Goal: Use online tool/utility: Use online tool/utility

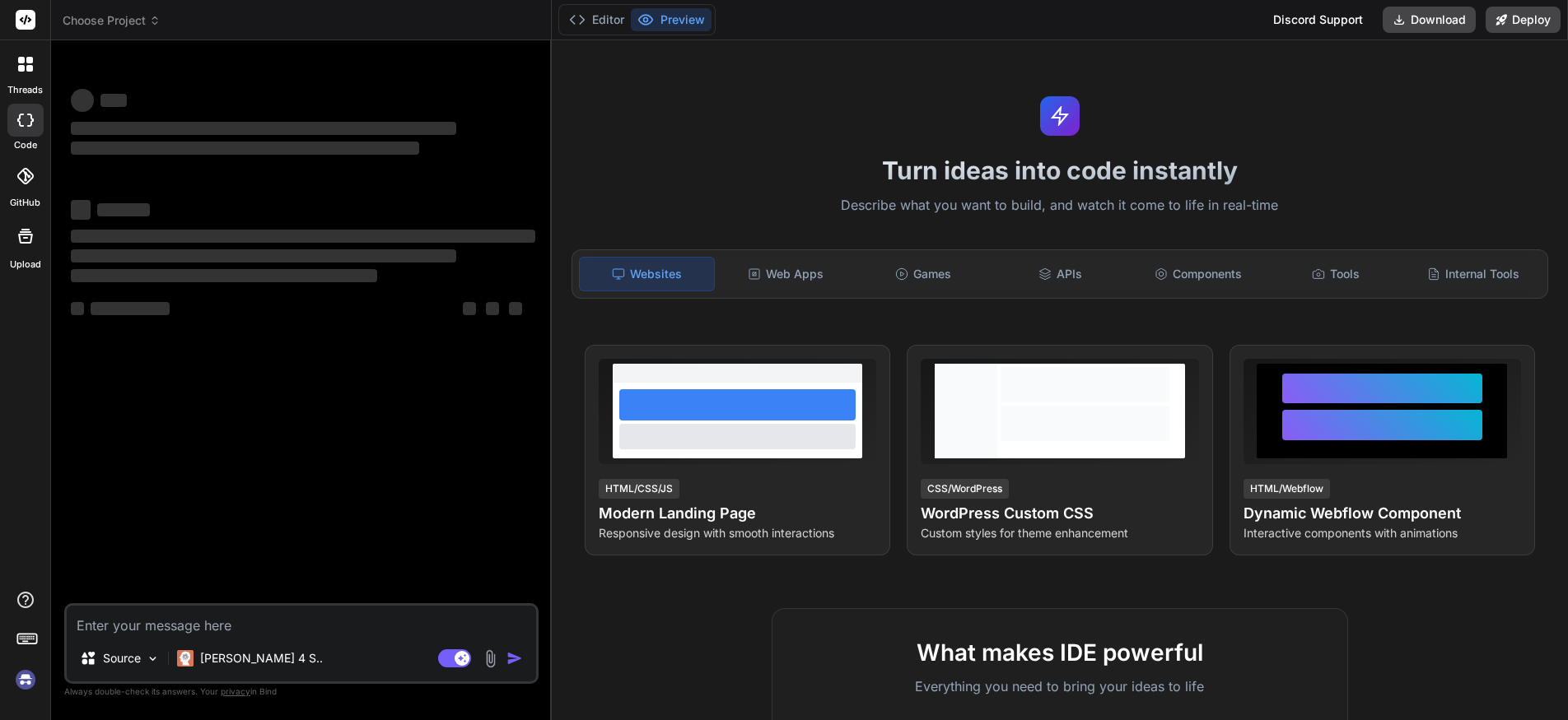
click at [963, 173] on h1 "Turn ideas into code instantly" at bounding box center [1059, 170] width 996 height 30
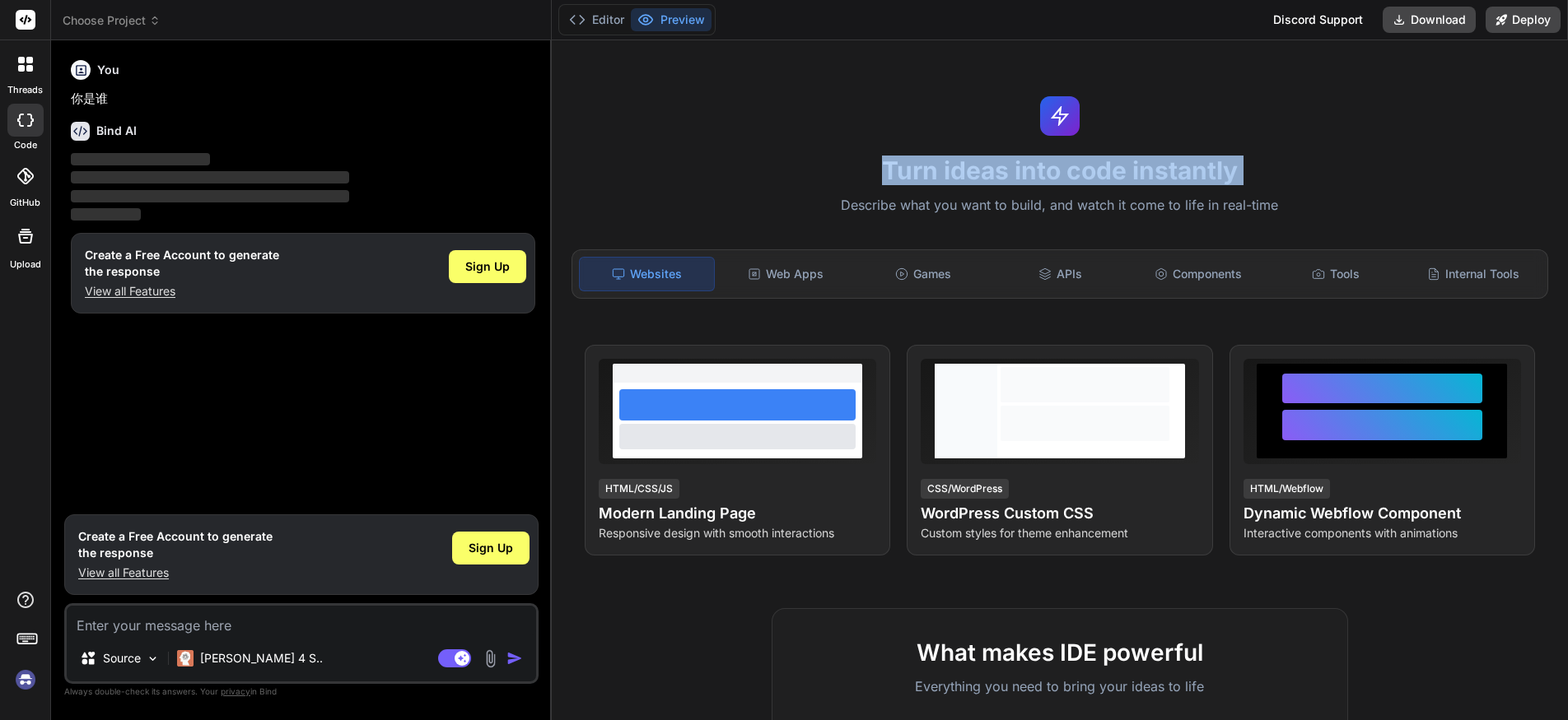
click at [963, 173] on h1 "Turn ideas into code instantly" at bounding box center [1059, 170] width 996 height 30
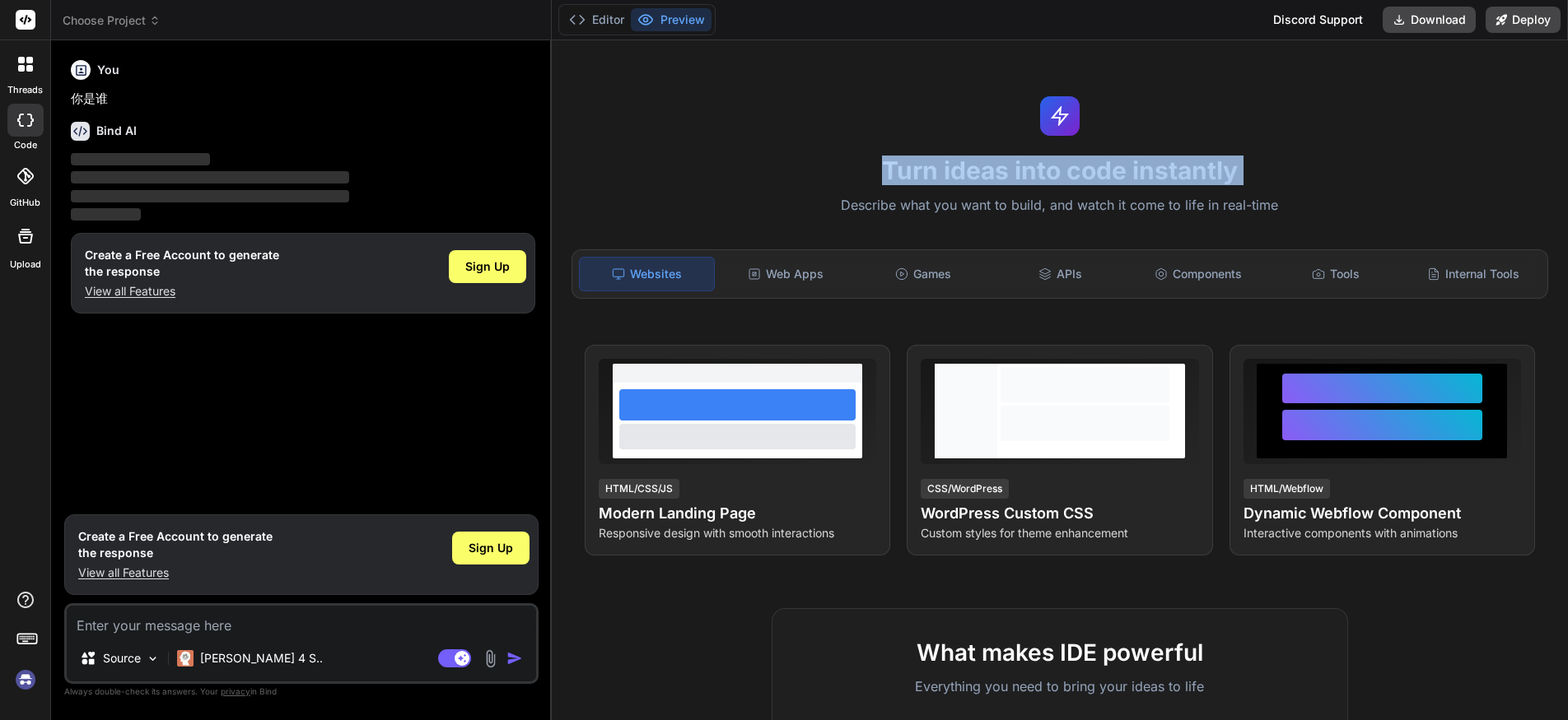
click at [963, 173] on h1 "Turn ideas into code instantly" at bounding box center [1059, 170] width 996 height 30
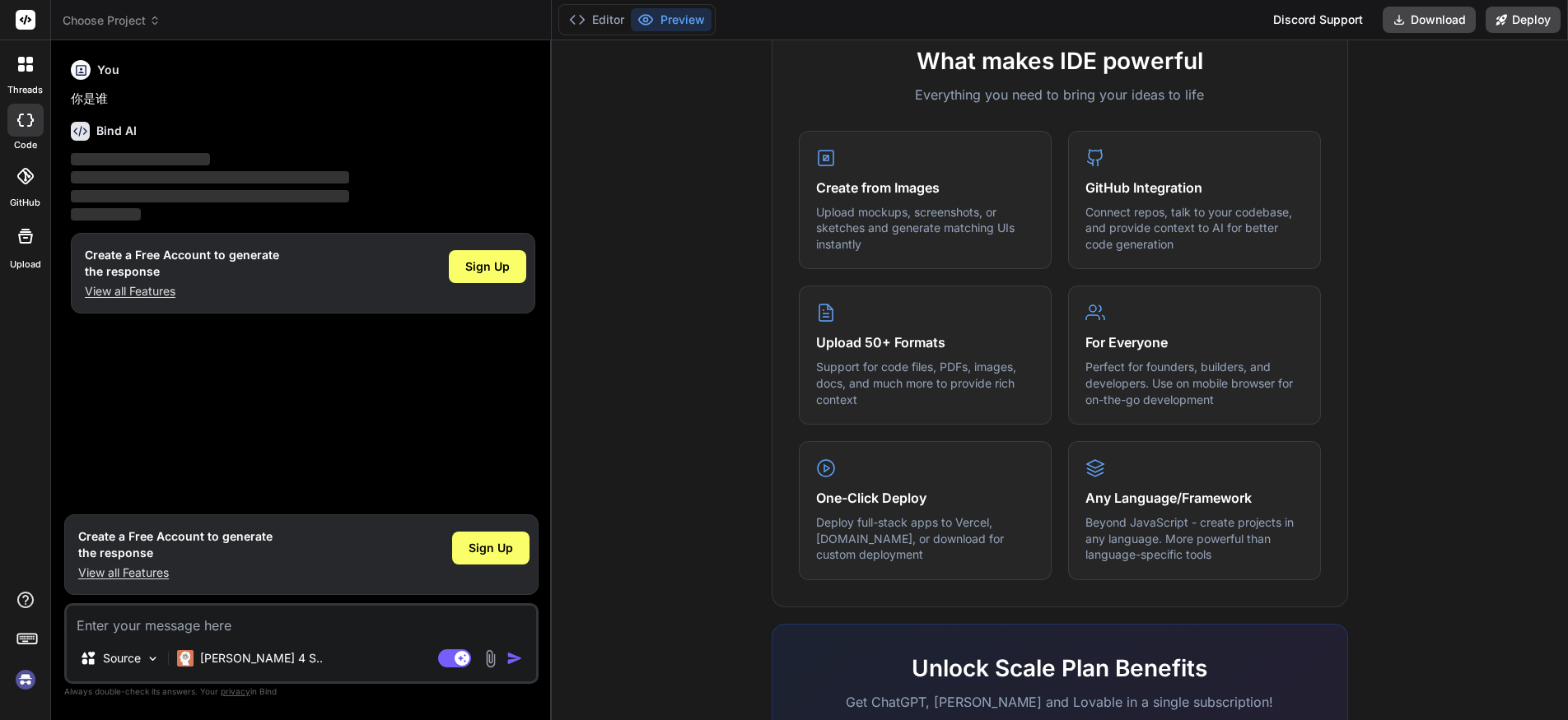
scroll to position [565, 0]
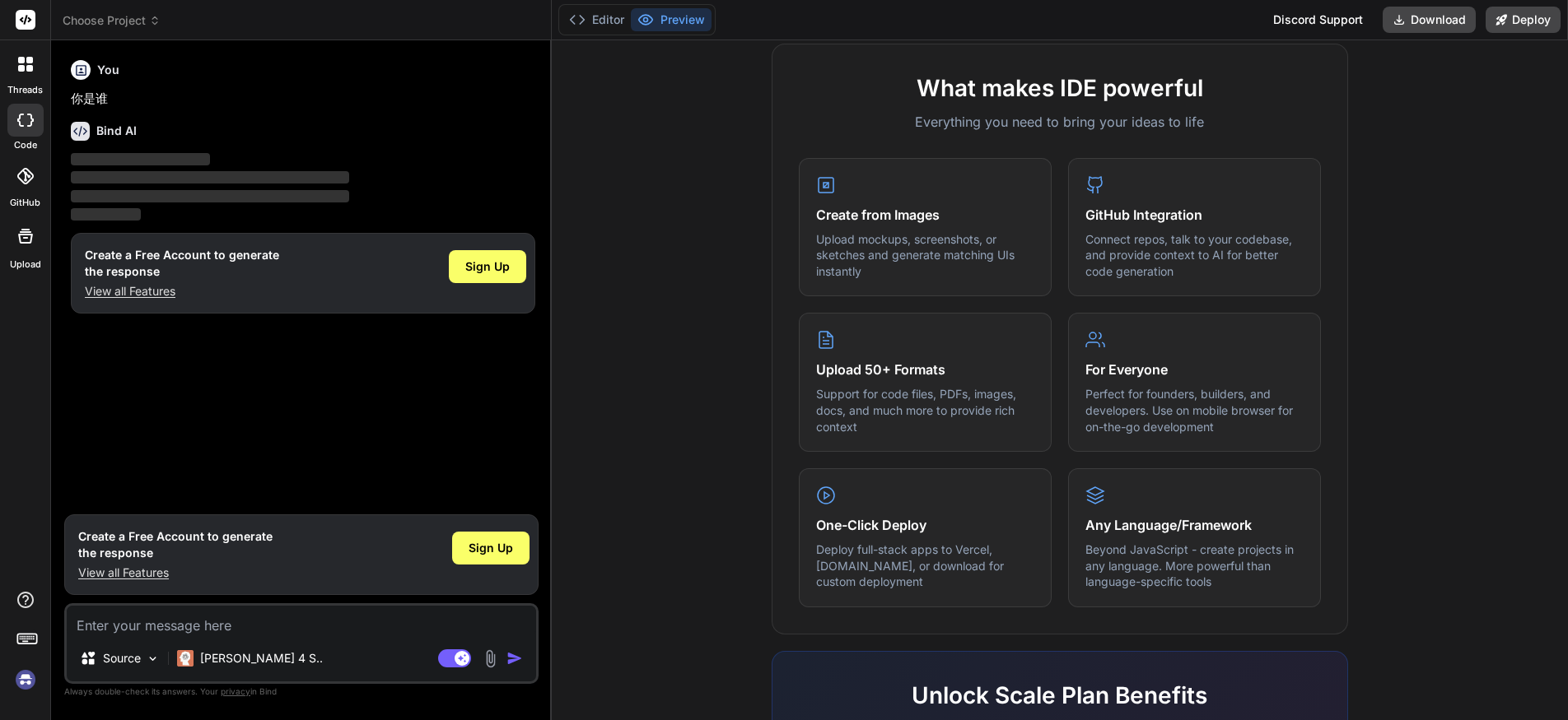
click at [321, 196] on span "‌" at bounding box center [210, 195] width 279 height 12
click at [247, 656] on p "[PERSON_NAME] 4 S.." at bounding box center [261, 659] width 122 height 17
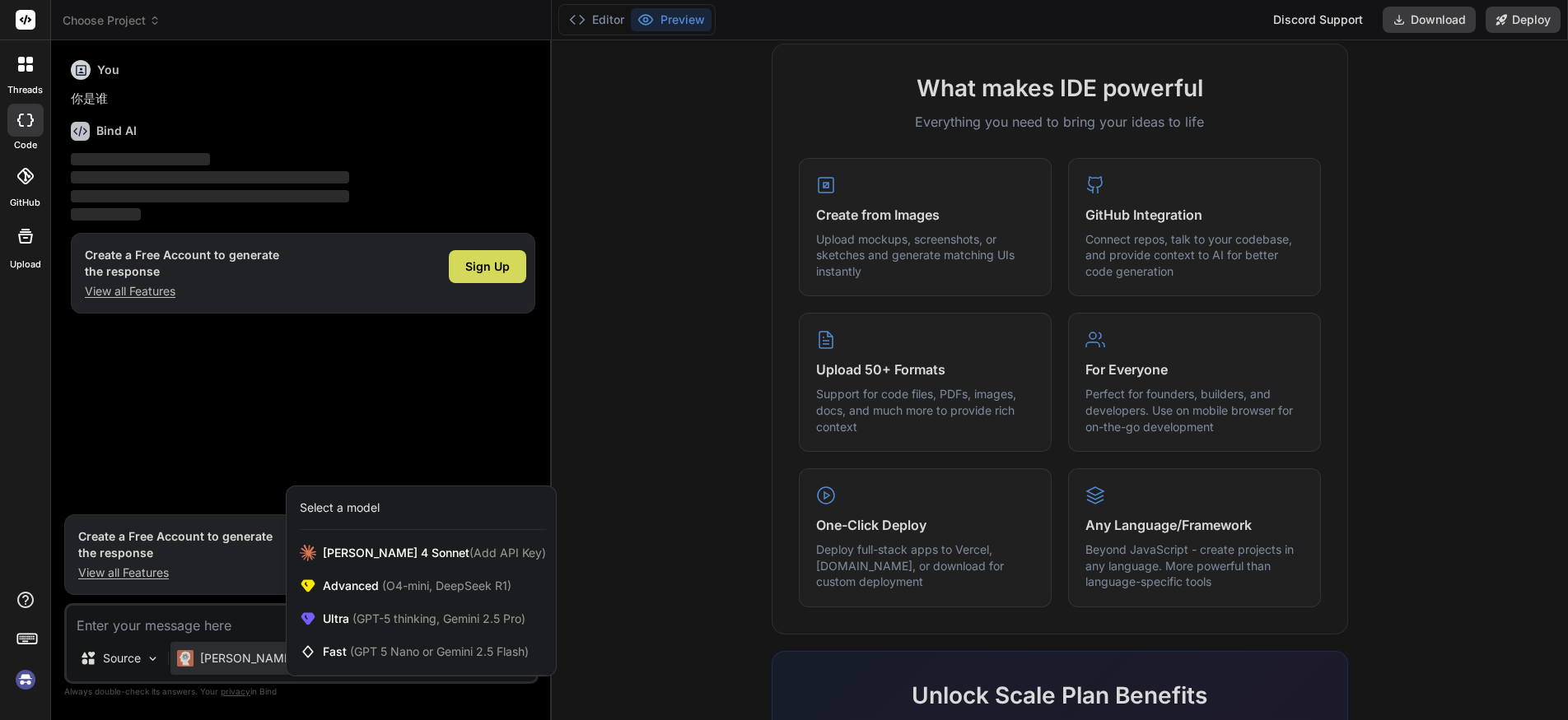
click at [294, 379] on div at bounding box center [784, 360] width 1568 height 720
click at [294, 379] on div "You 你是谁 Bind AI ‌ ‌ ‌ ‌ Create a Free Account to generate the response View all…" at bounding box center [303, 280] width 471 height 453
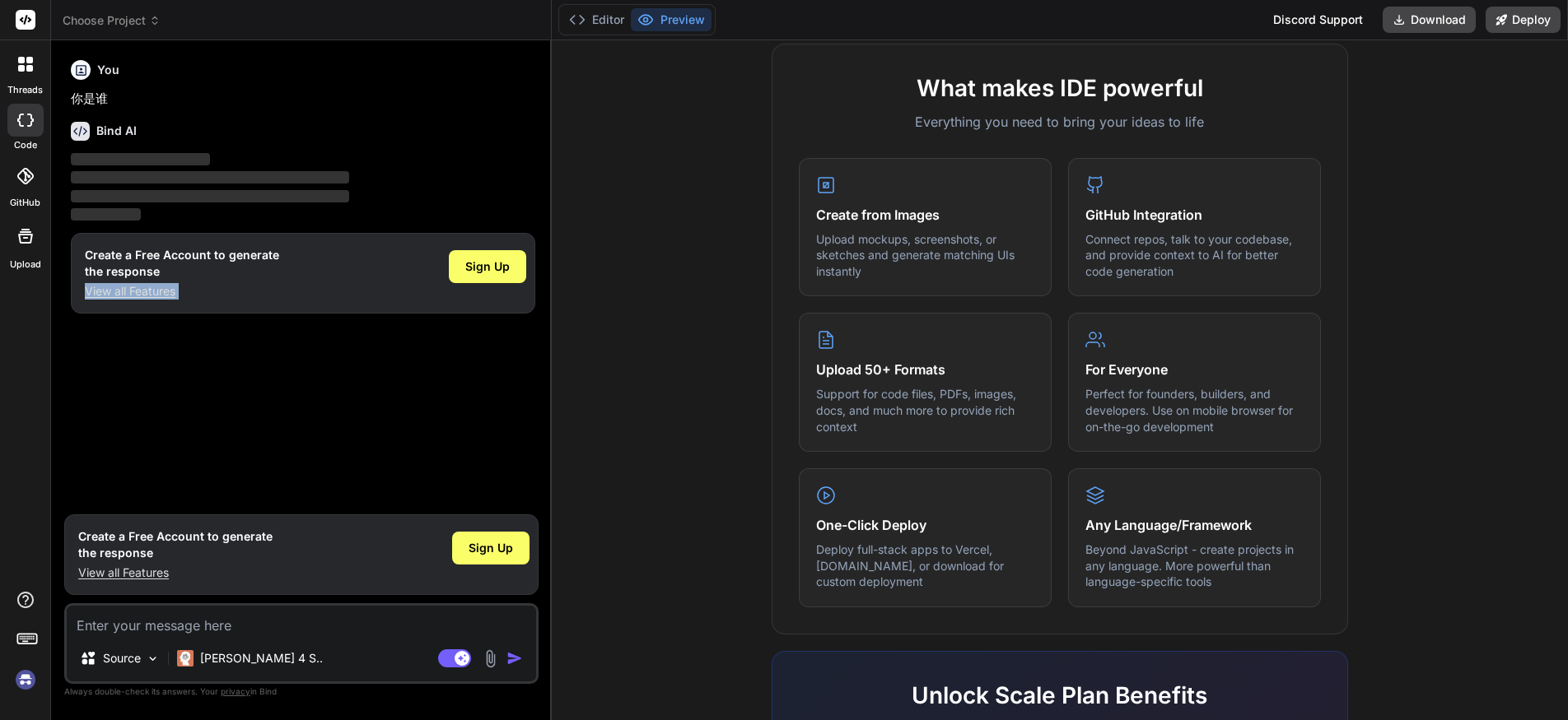
click at [294, 379] on div "You 你是谁 Bind AI ‌ ‌ ‌ ‌ Create a Free Account to generate the response View all…" at bounding box center [303, 280] width 471 height 453
click at [42, 634] on div at bounding box center [25, 641] width 50 height 104
click at [31, 635] on icon at bounding box center [27, 638] width 23 height 23
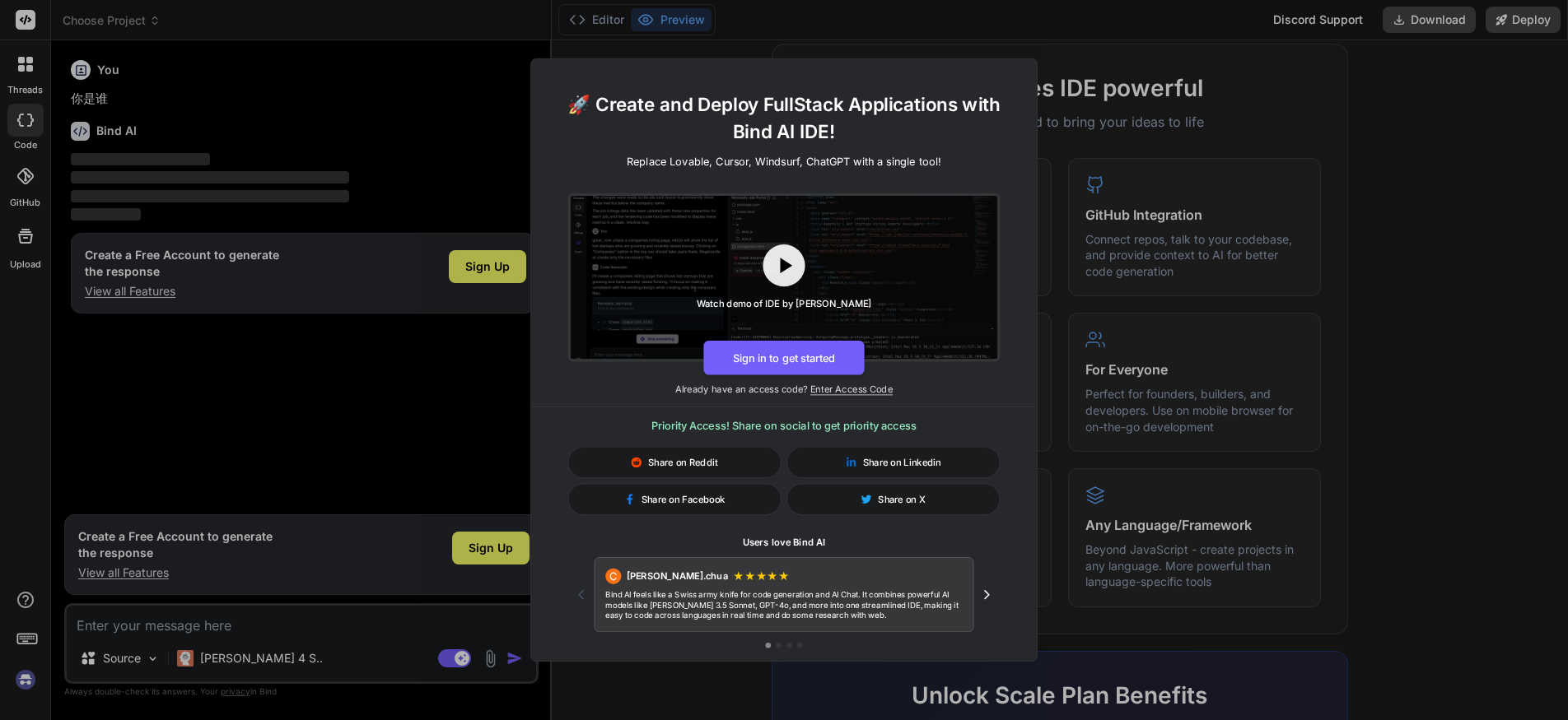
click at [682, 108] on h1 "🚀 Create and Deploy FullStack Applications with Bind AI IDE!" at bounding box center [784, 118] width 464 height 55
click at [865, 59] on div "🚀 Create and Deploy FullStack Applications with Bind AI IDE! Replace Lovable, C…" at bounding box center [784, 360] width 506 height 603
click at [886, 12] on div "🚀 Create and Deploy FullStack Applications with Bind AI IDE! Replace Lovable, C…" at bounding box center [784, 360] width 1568 height 720
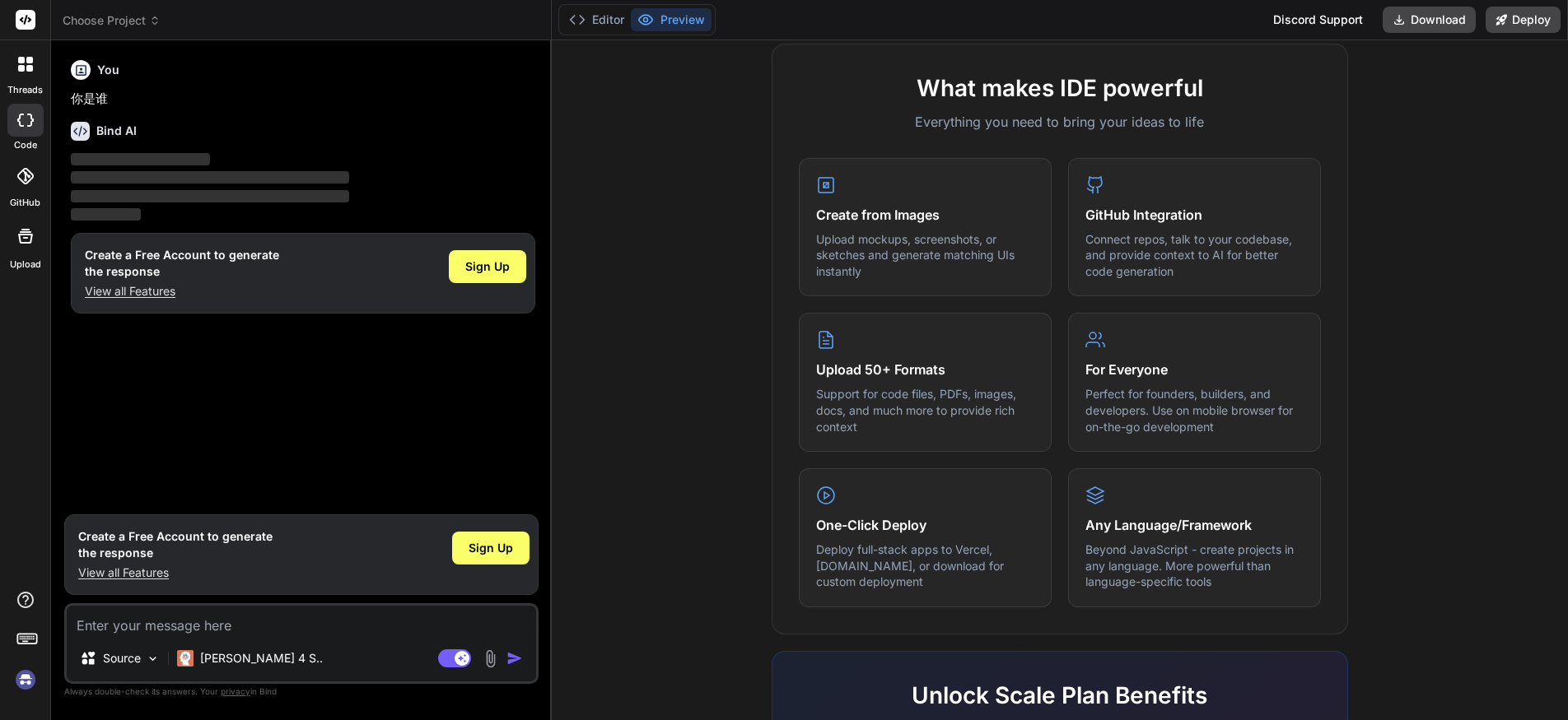
click at [178, 193] on span "‌" at bounding box center [210, 195] width 279 height 12
click at [20, 85] on label "threads" at bounding box center [25, 90] width 36 height 14
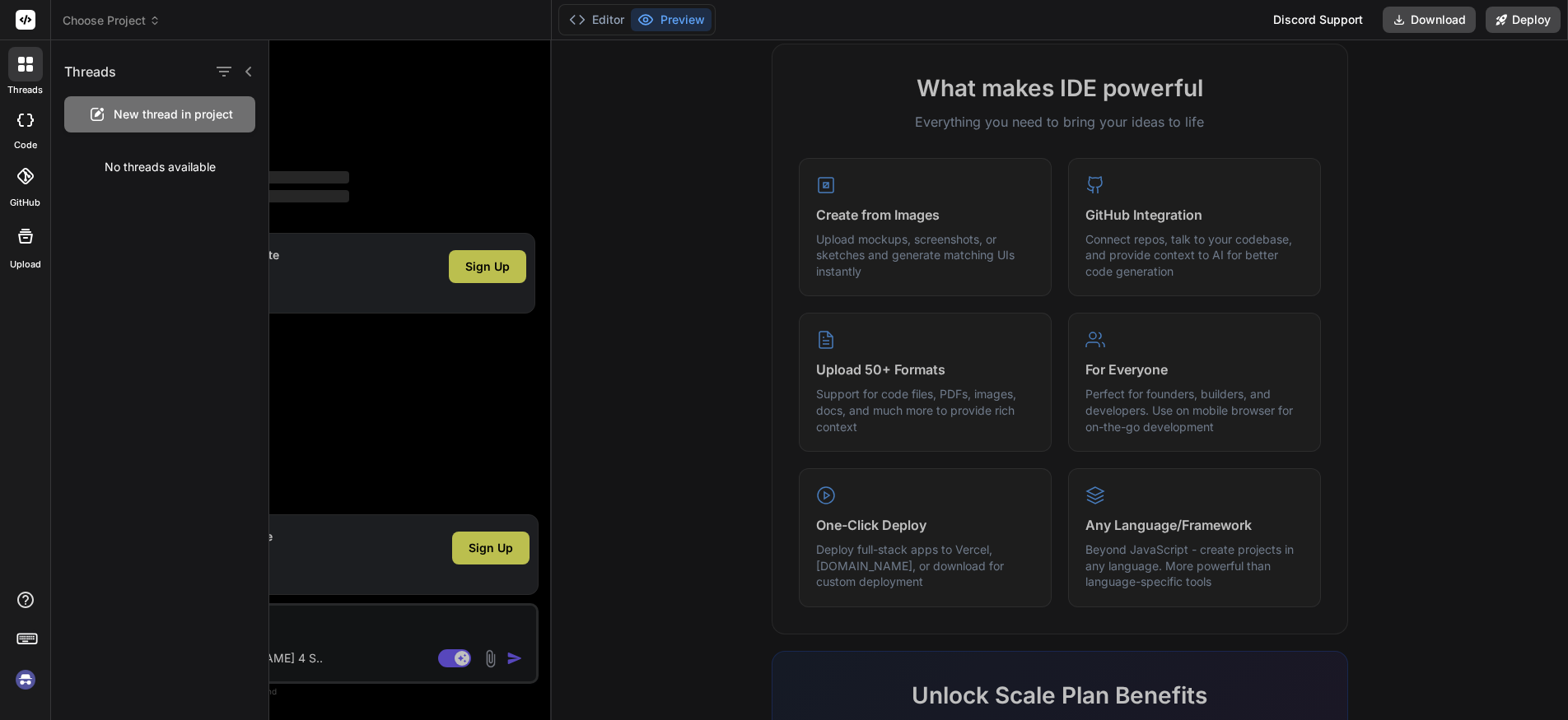
click at [19, 114] on icon at bounding box center [25, 121] width 17 height 13
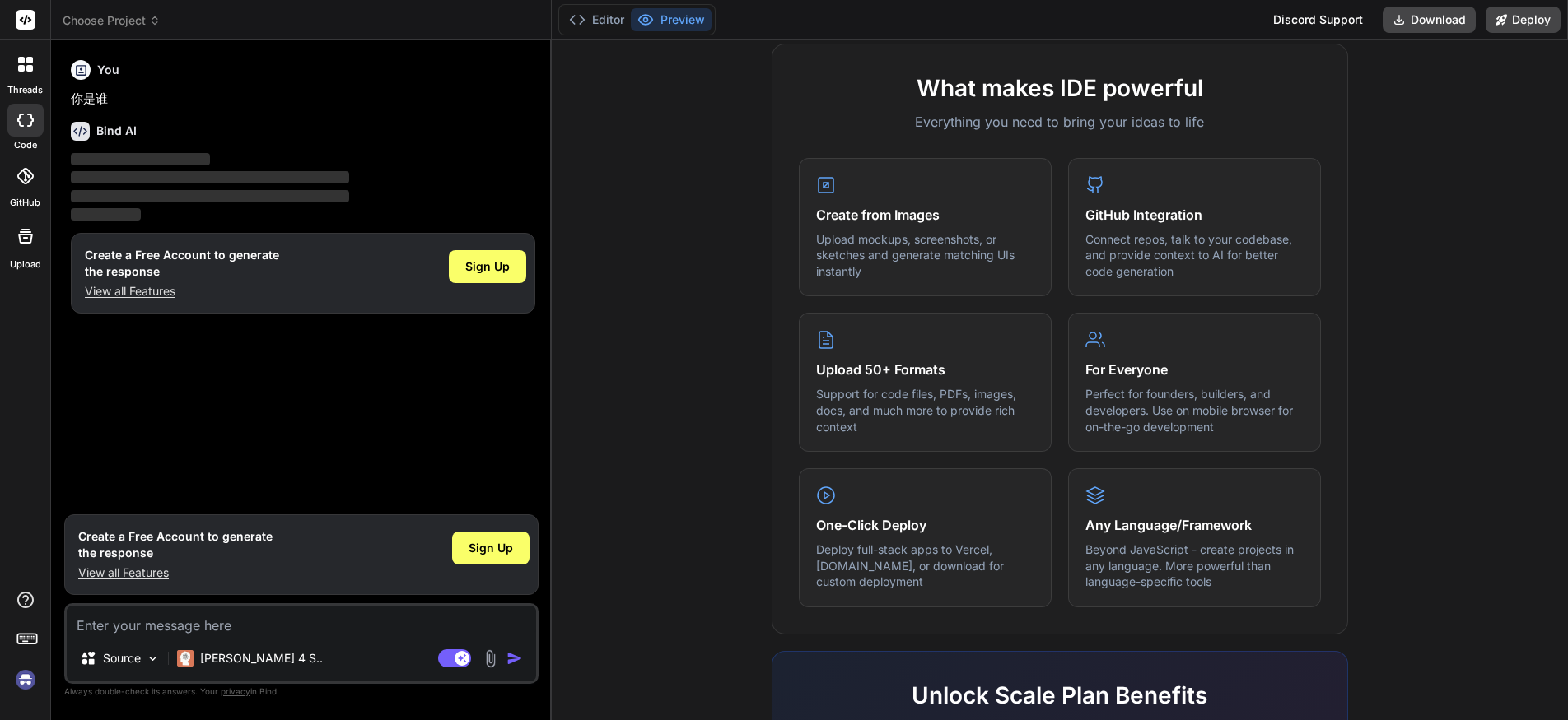
click at [25, 130] on div at bounding box center [25, 120] width 36 height 33
type textarea "x"
click at [608, 24] on button "Editor" at bounding box center [596, 20] width 68 height 23
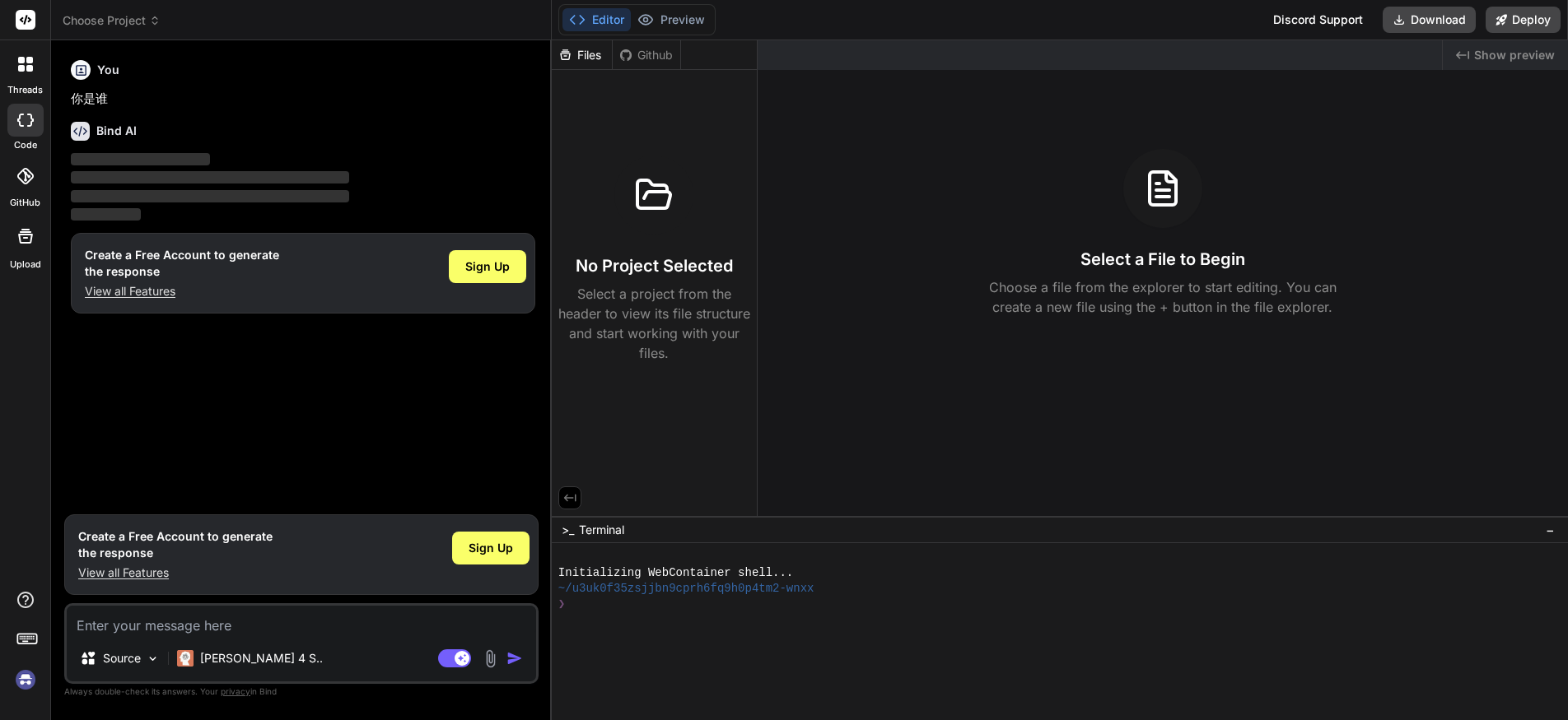
click at [631, 222] on div at bounding box center [654, 194] width 79 height 79
click at [1014, 195] on div "Select a File to Begin Choose a file from the explorer to start editing. You ca…" at bounding box center [1162, 233] width 810 height 168
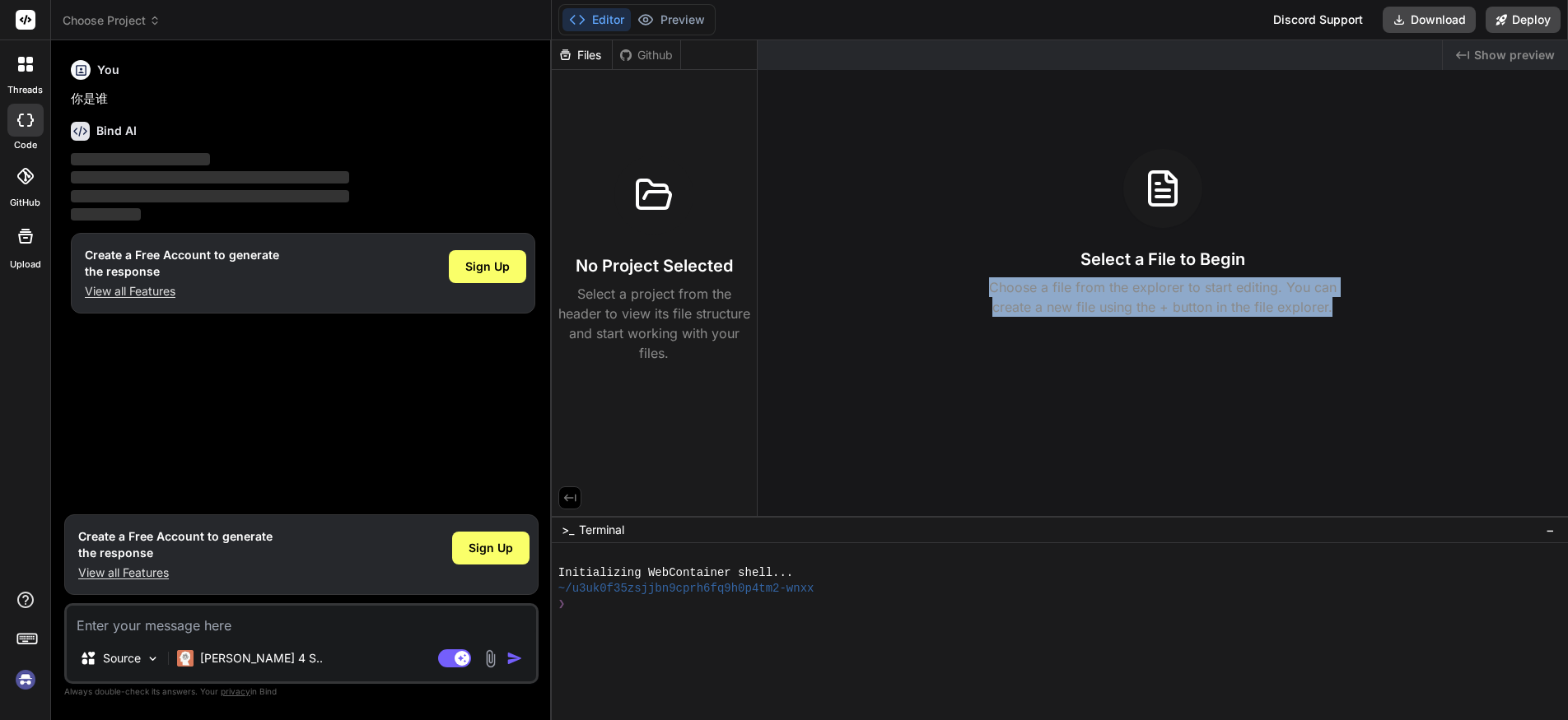
click at [1014, 195] on div "Select a File to Begin Choose a file from the explorer to start editing. You ca…" at bounding box center [1162, 233] width 810 height 168
click at [1436, 24] on button "Download" at bounding box center [1429, 20] width 94 height 26
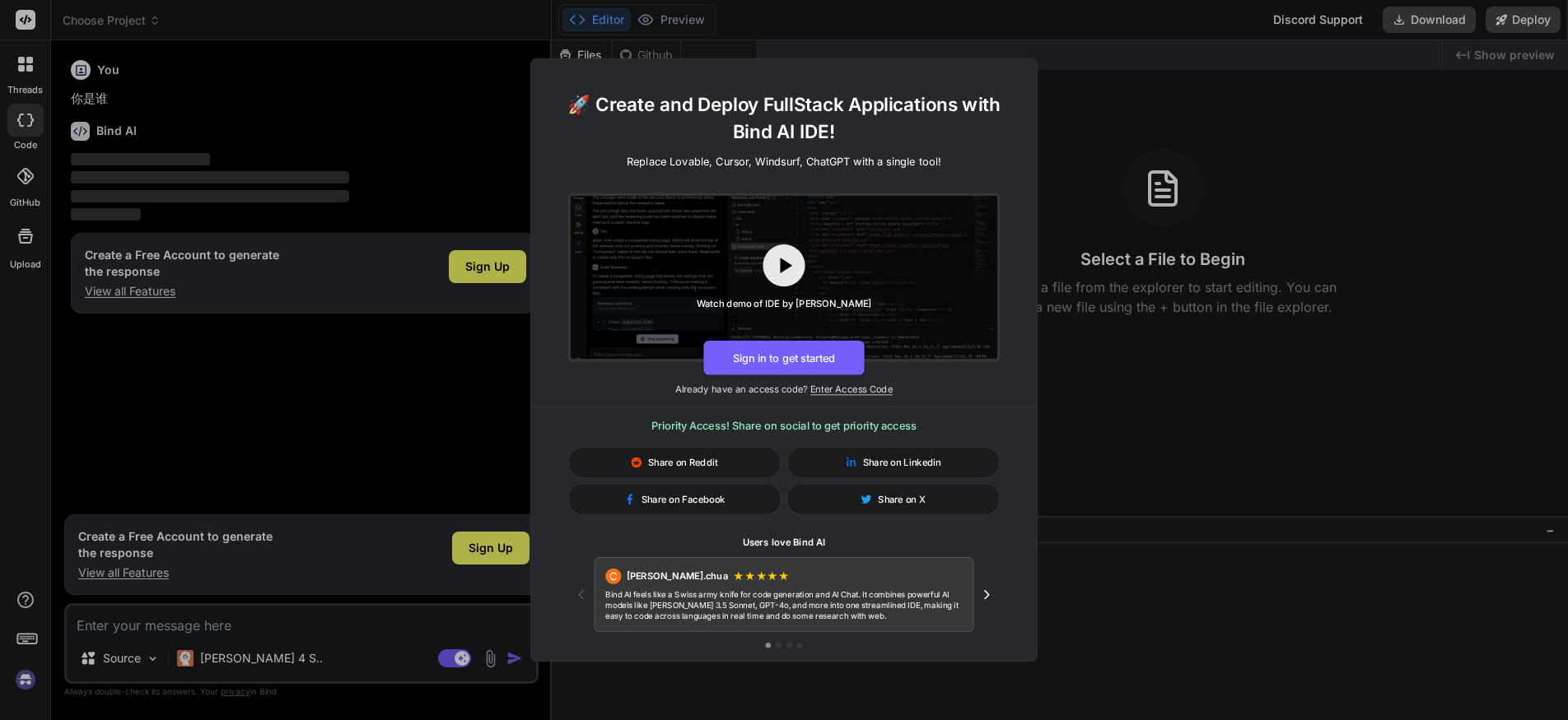
click at [701, 105] on h1 "🚀 Create and Deploy FullStack Applications with Bind AI IDE!" at bounding box center [784, 118] width 464 height 55
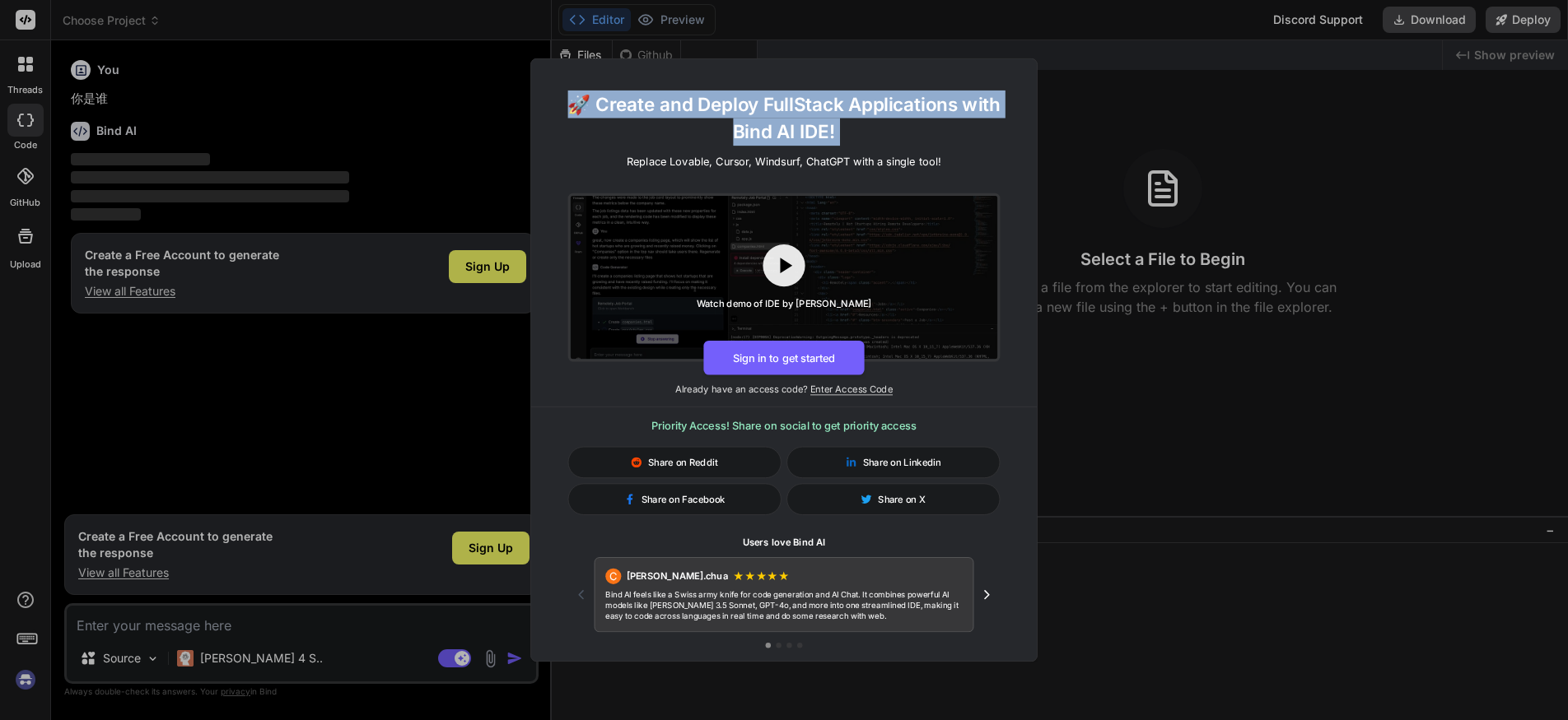
click at [701, 105] on h1 "🚀 Create and Deploy FullStack Applications with Bind AI IDE!" at bounding box center [784, 118] width 464 height 55
